Goal: Transaction & Acquisition: Purchase product/service

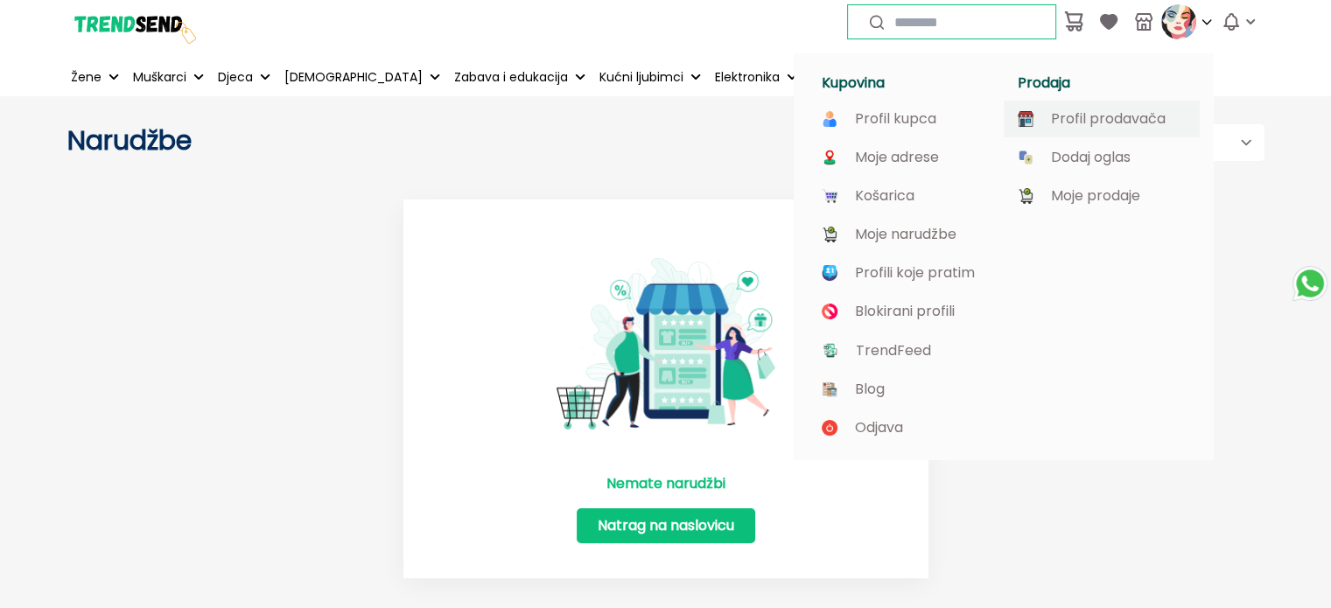
click at [1131, 115] on p "Profil prodavača" at bounding box center [1108, 119] width 115 height 16
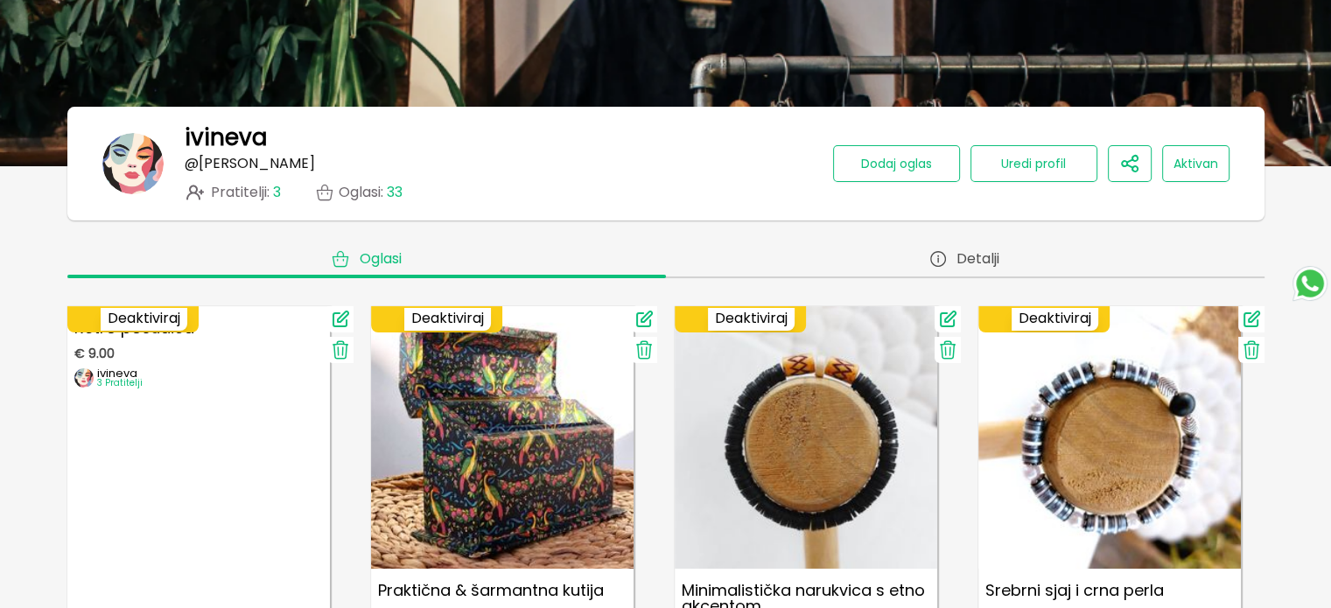
scroll to position [263, 0]
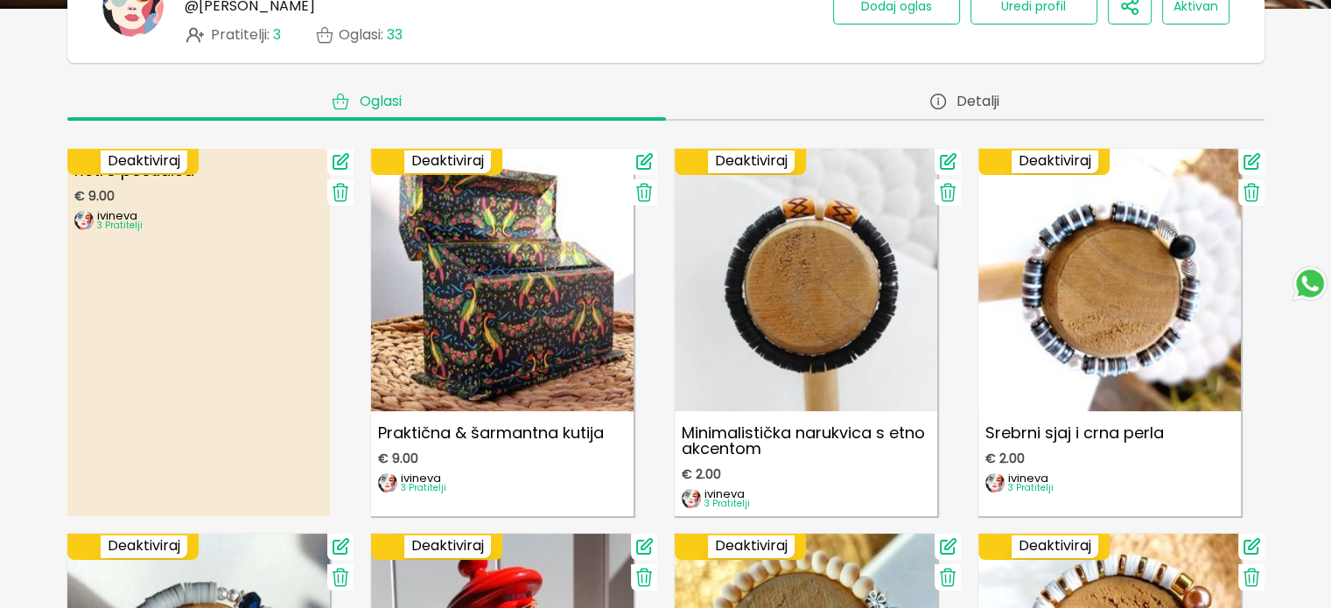
click at [223, 281] on link "Retro posudica € 9.00 ivineva 3 Pratitelji" at bounding box center [198, 333] width 263 height 368
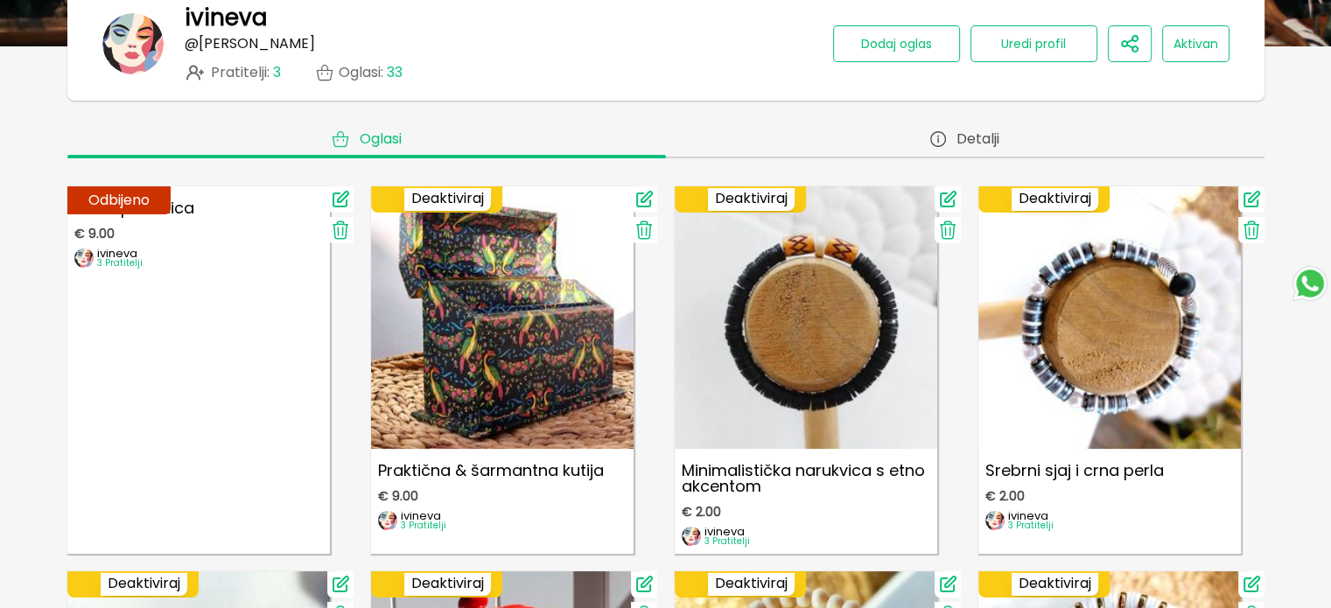
scroll to position [263, 0]
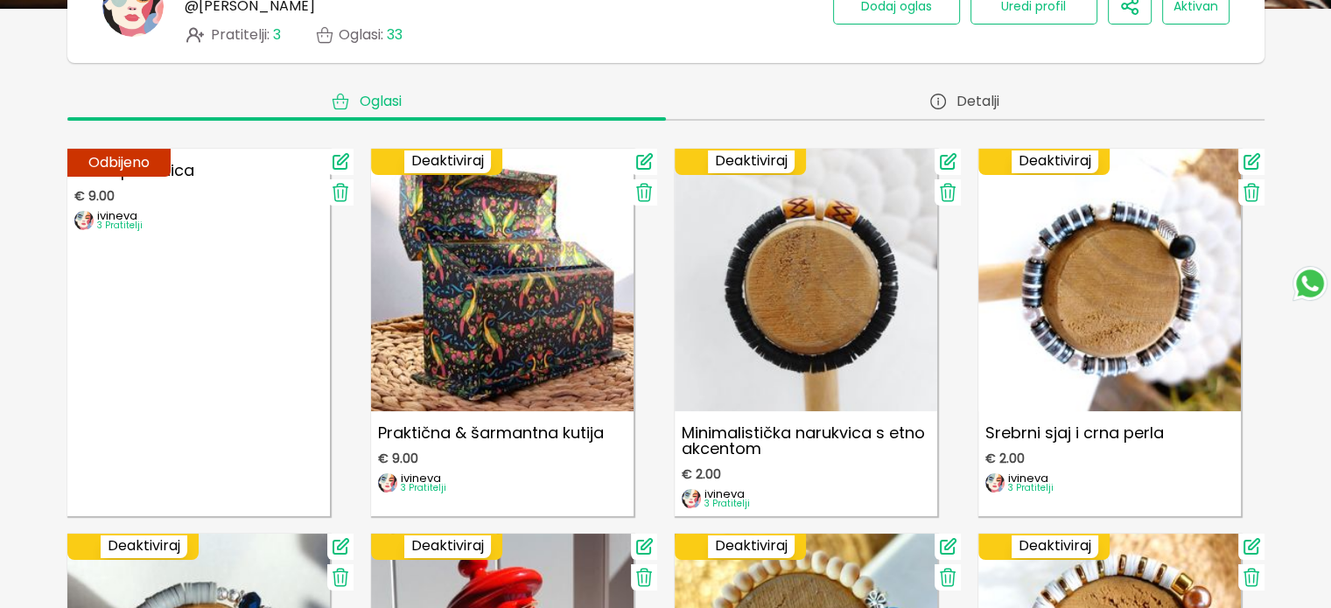
click at [340, 157] on icon at bounding box center [340, 161] width 21 height 21
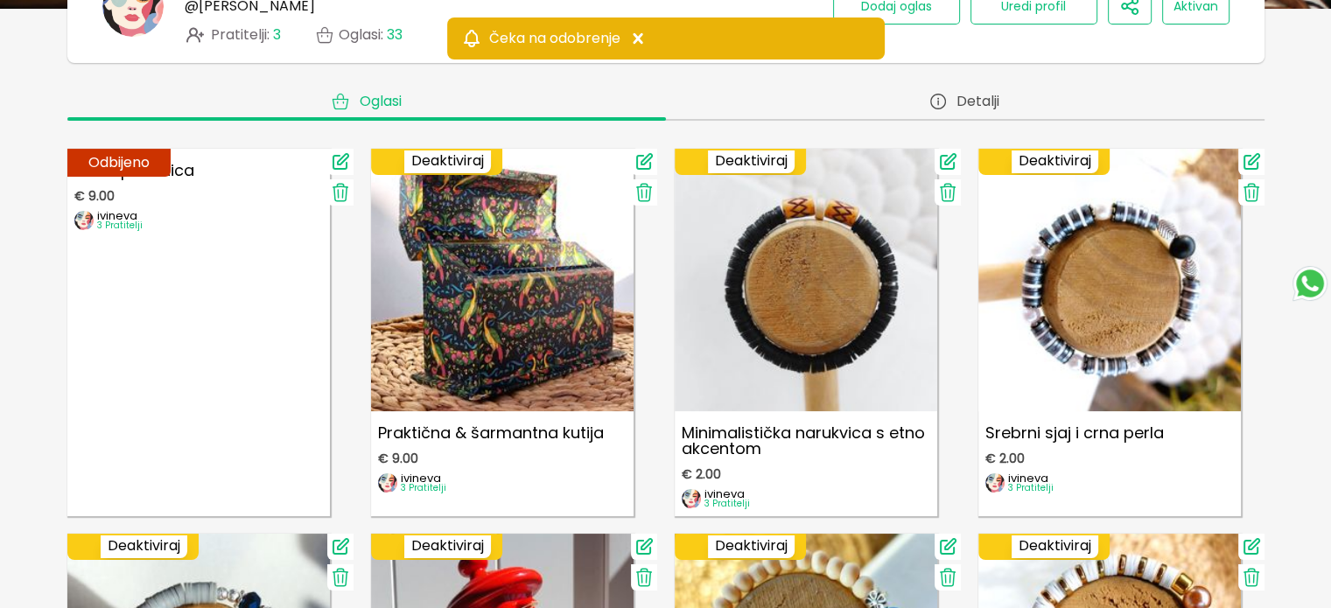
click at [340, 157] on icon at bounding box center [340, 161] width 21 height 21
click at [640, 37] on icon at bounding box center [638, 38] width 10 height 11
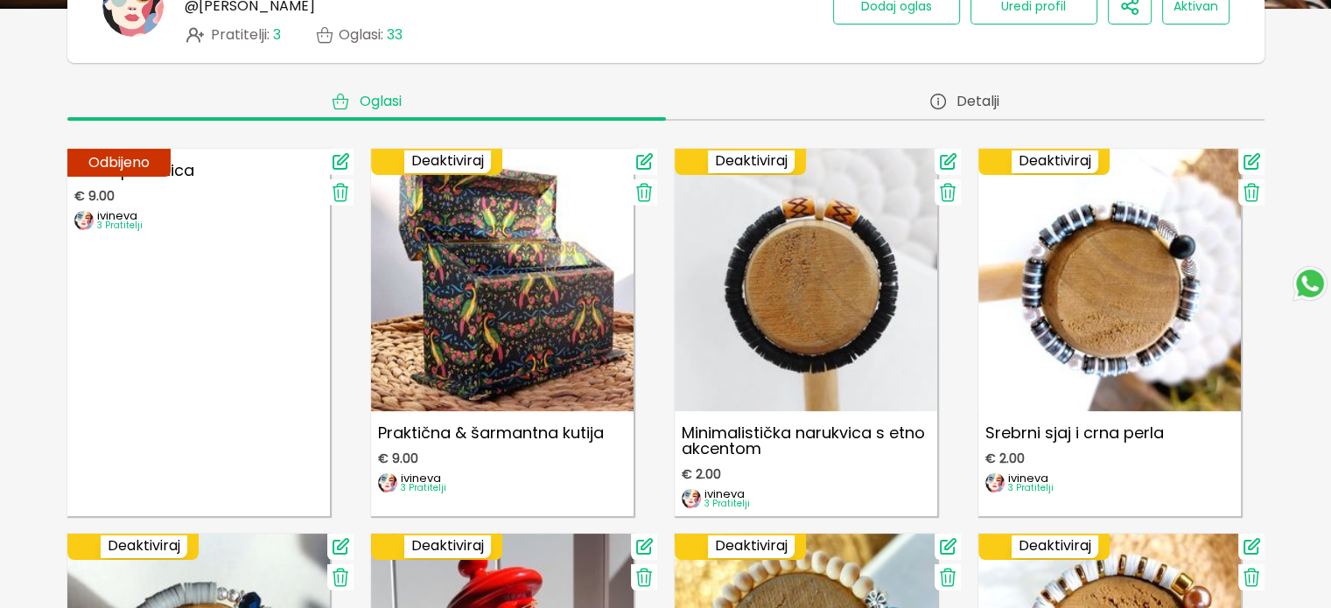
click at [343, 157] on icon at bounding box center [340, 161] width 21 height 21
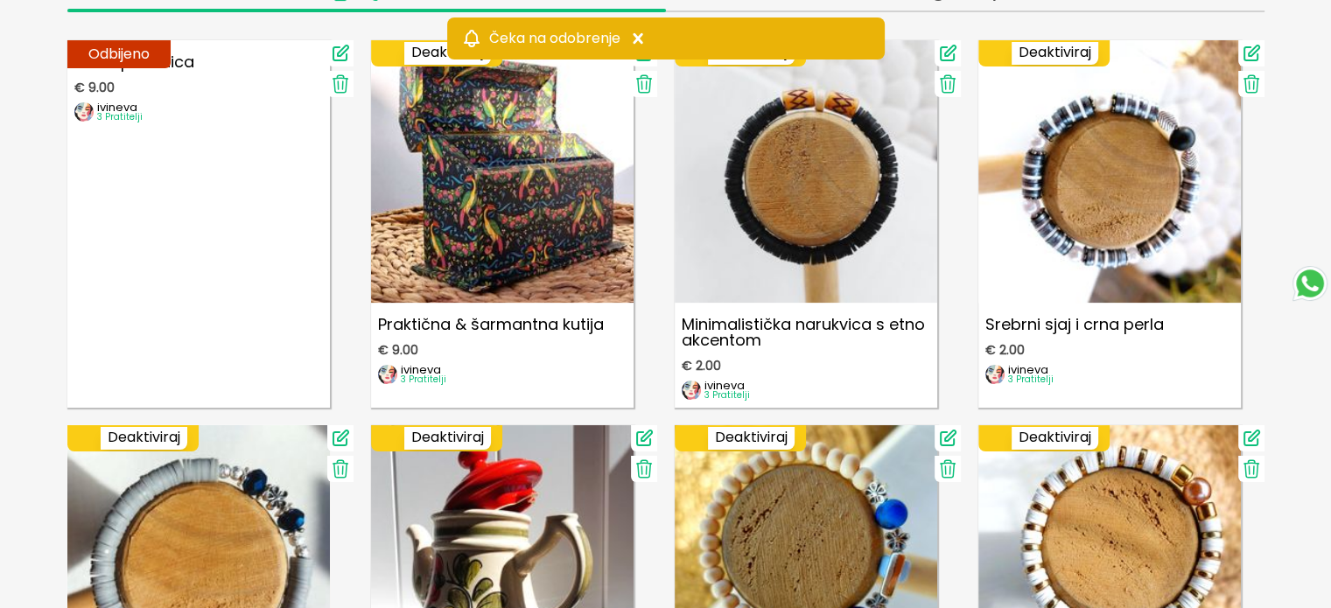
scroll to position [175, 0]
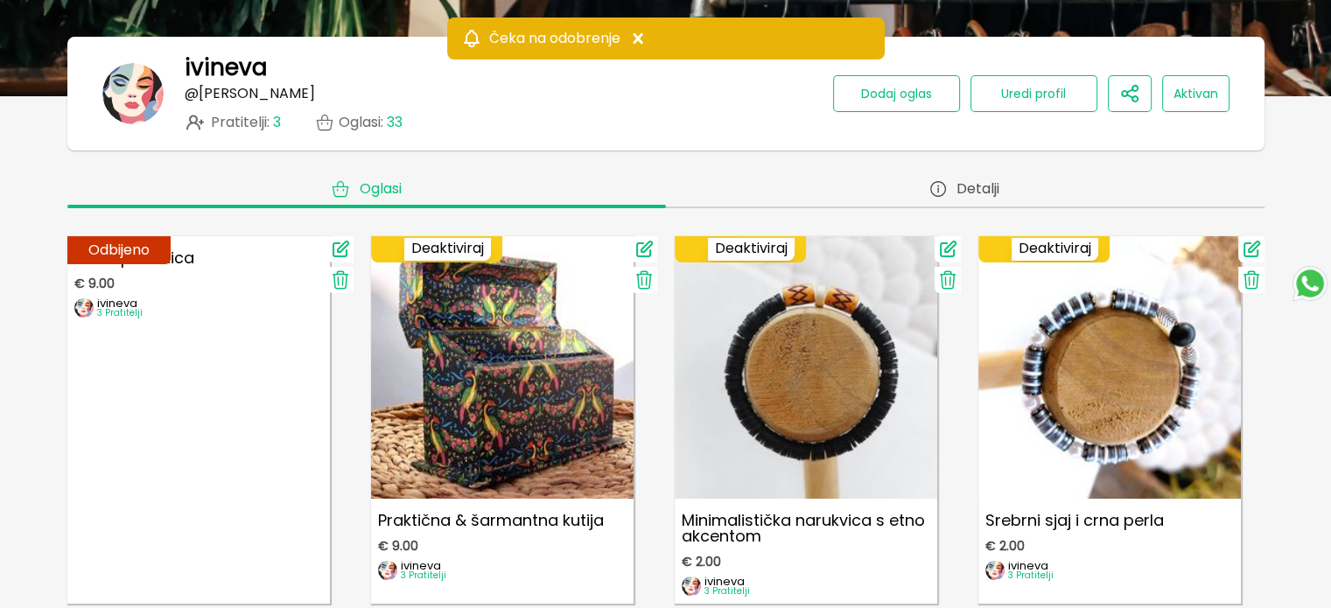
click at [342, 244] on icon at bounding box center [340, 249] width 15 height 15
click at [343, 249] on icon at bounding box center [340, 249] width 21 height 21
click at [340, 279] on icon at bounding box center [340, 280] width 21 height 21
